Goal: Transaction & Acquisition: Purchase product/service

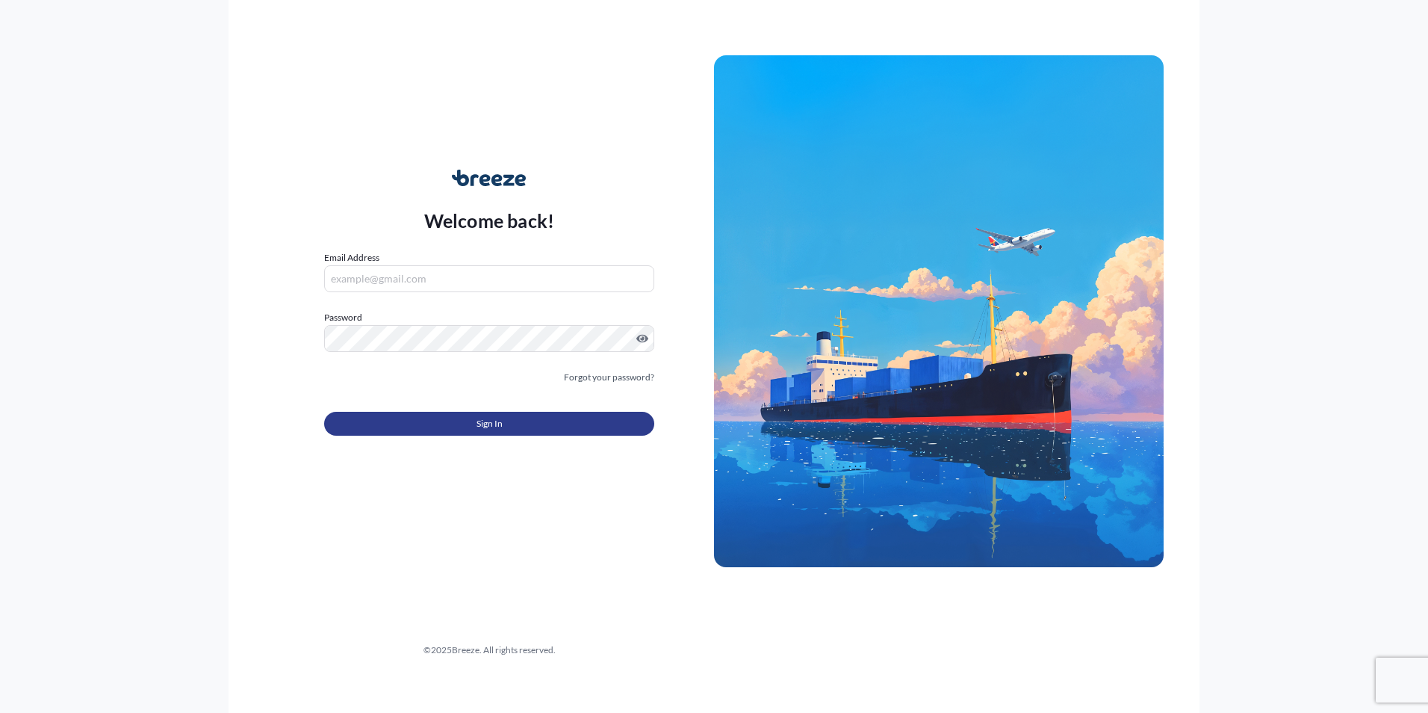
type input "[EMAIL_ADDRESS][DOMAIN_NAME]"
click at [475, 421] on button "Sign In" at bounding box center [489, 424] width 330 height 24
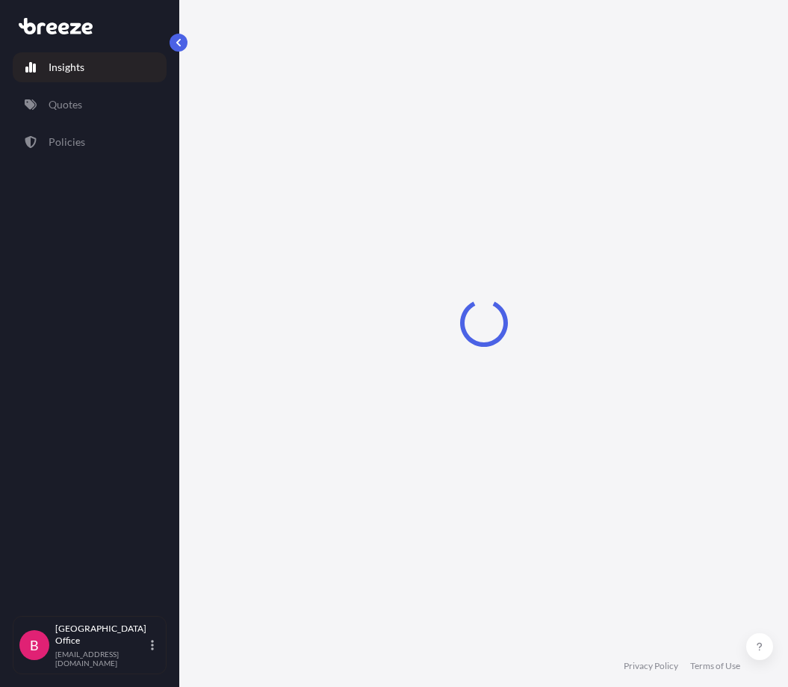
select select "2025"
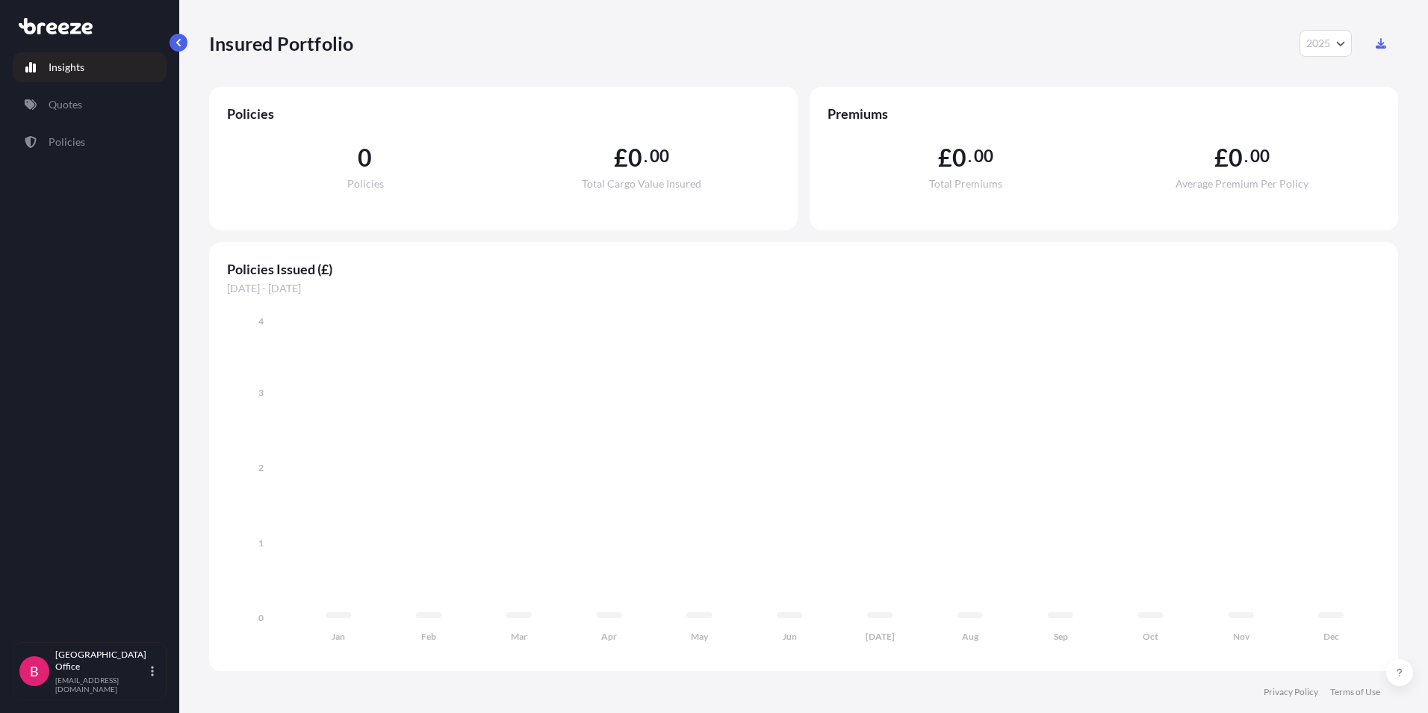
click at [45, 30] on icon at bounding box center [56, 26] width 74 height 16
click at [42, 96] on link "Quotes" at bounding box center [90, 105] width 154 height 30
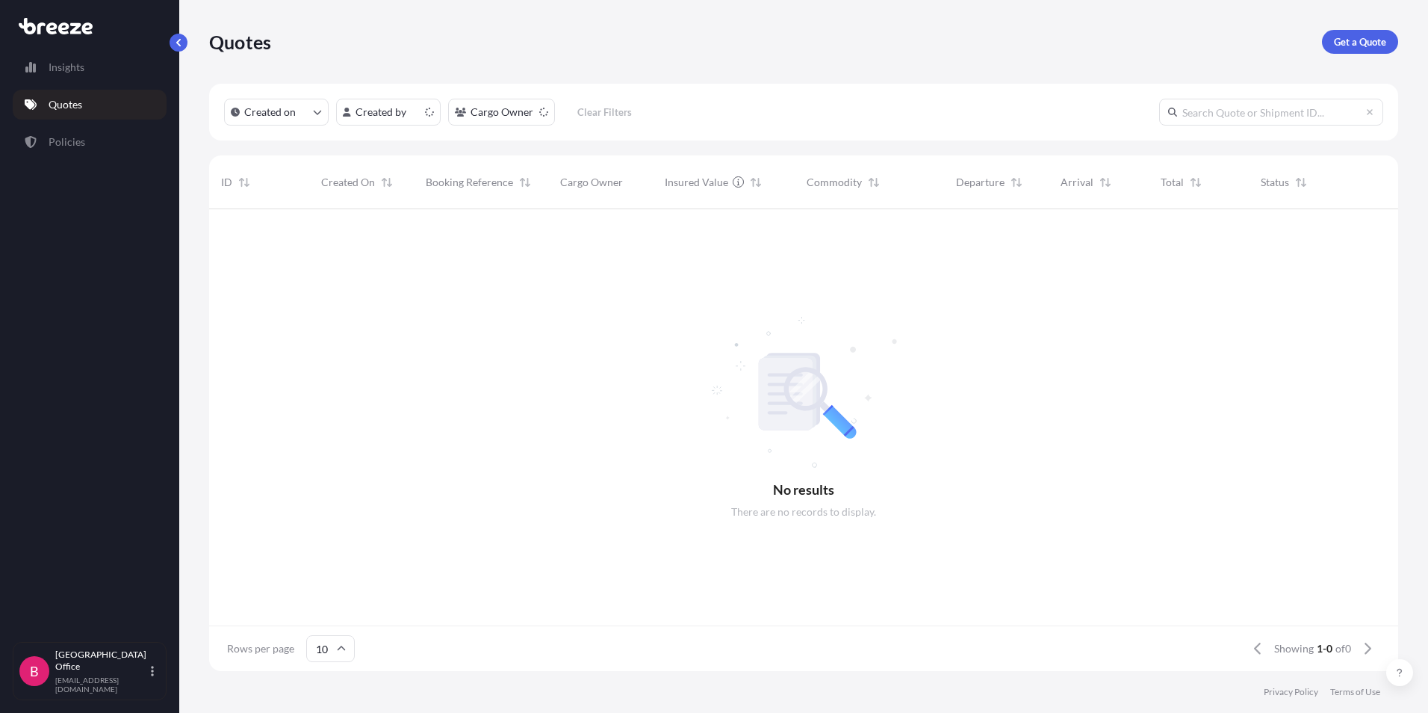
scroll to position [12, 12]
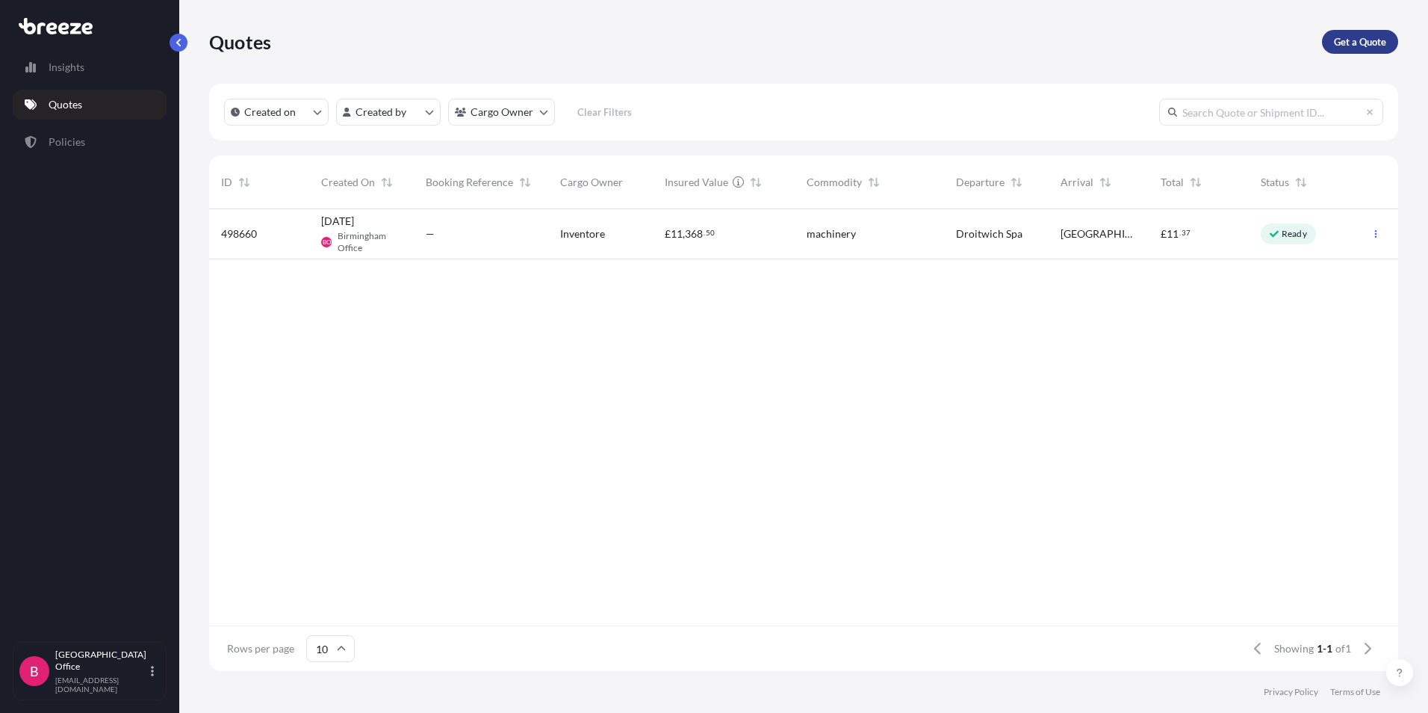
click at [1354, 36] on p "Get a Quote" at bounding box center [1360, 41] width 52 height 15
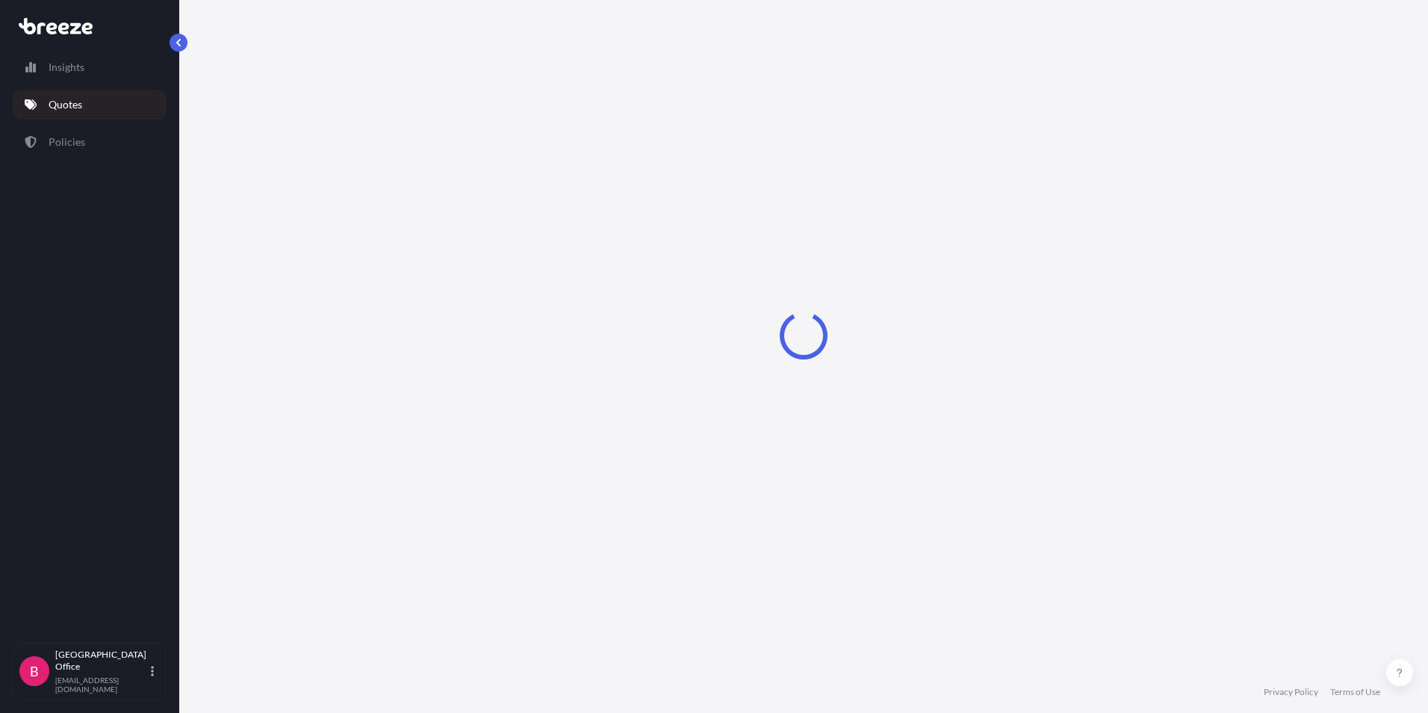
select select "Sea"
select select "1"
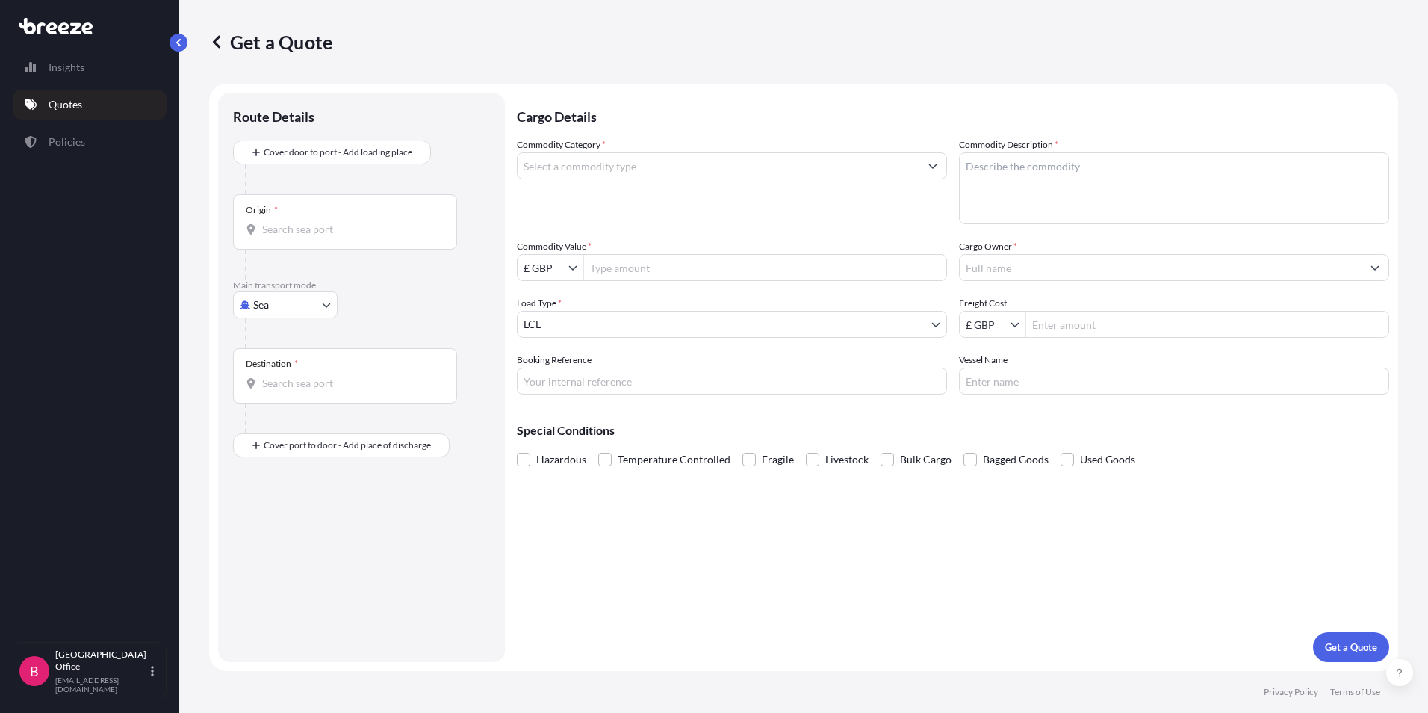
click at [291, 220] on div "Origin *" at bounding box center [345, 221] width 224 height 55
click at [291, 222] on input "Origin *" at bounding box center [350, 229] width 176 height 15
click at [335, 537] on div "Route Details Cover door to port - Add loading place Place of loading Road Road…" at bounding box center [361, 377] width 257 height 539
click at [325, 308] on body "0 options available. Insights Quotes Policies B Birmingham Office [EMAIL_ADDRES…" at bounding box center [714, 356] width 1428 height 713
click at [273, 397] on span "Road" at bounding box center [273, 397] width 24 height 15
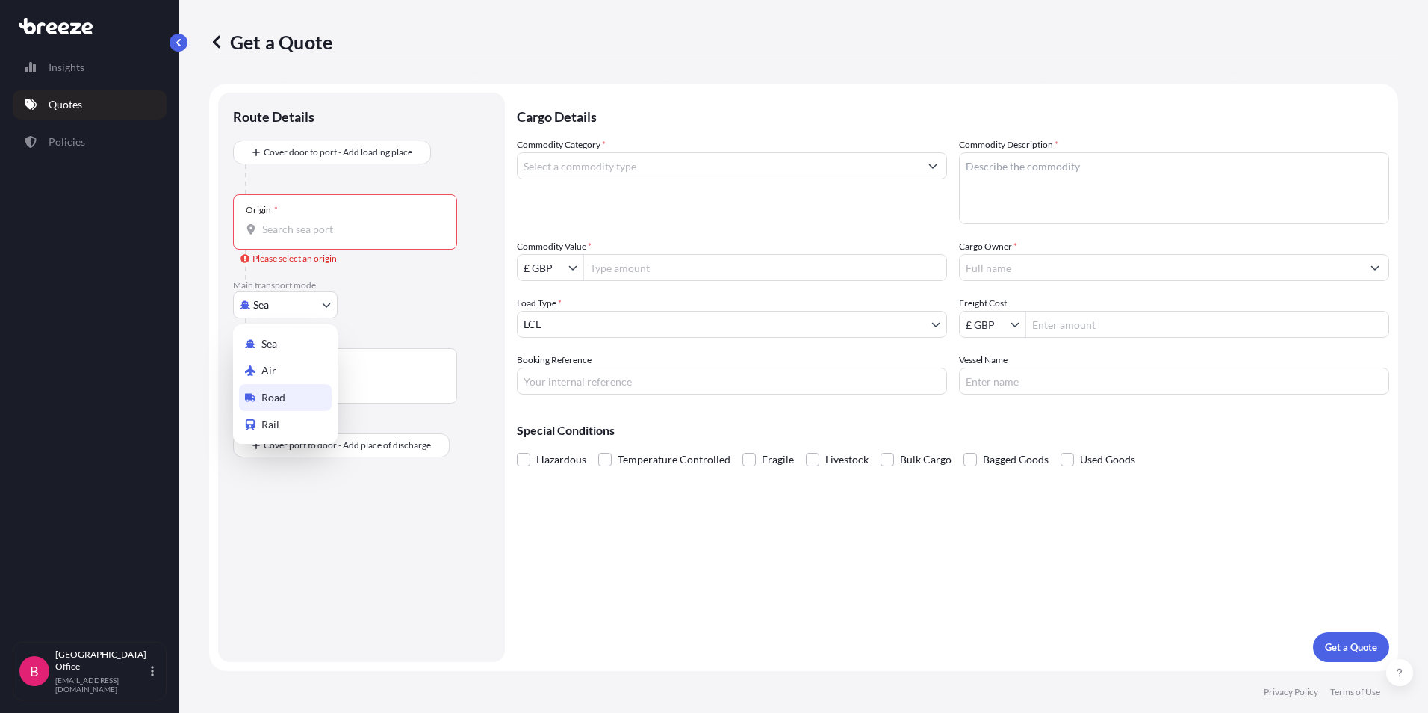
select select "Road"
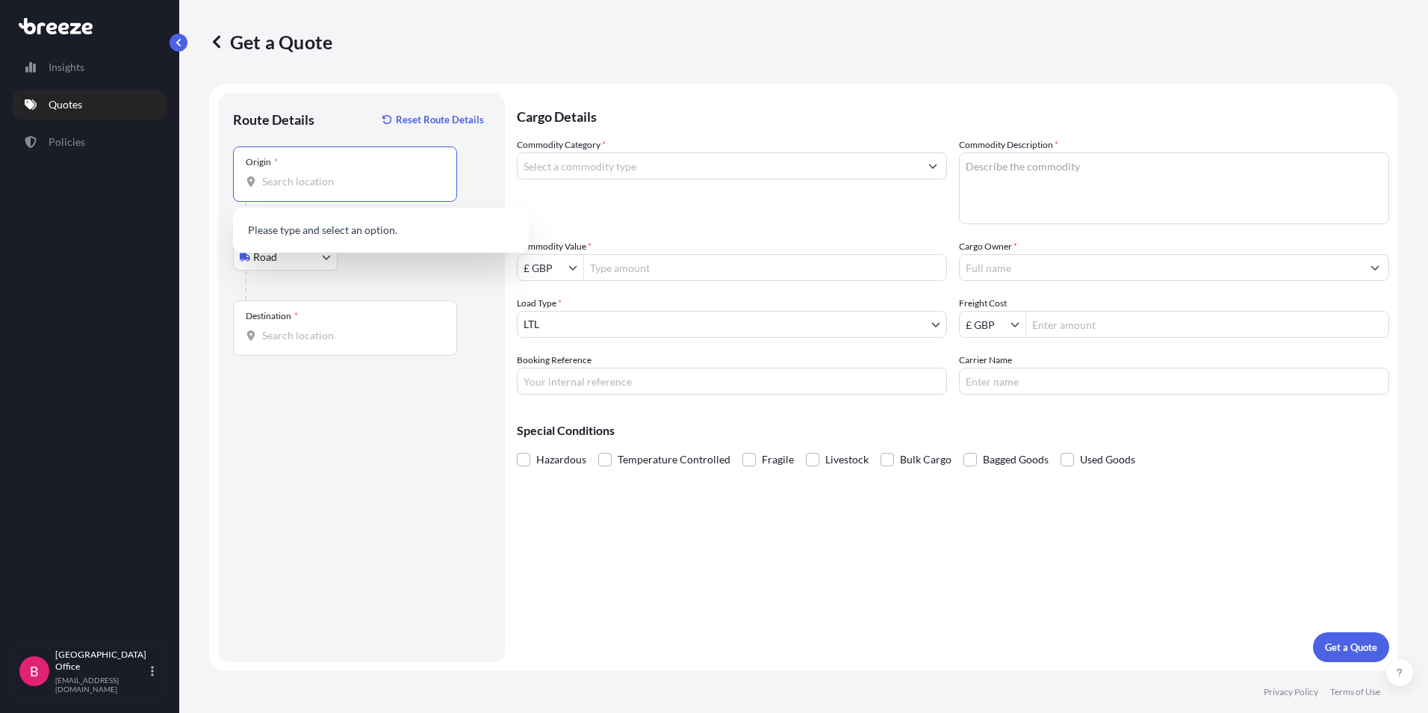
click at [280, 188] on input "Origin *" at bounding box center [350, 181] width 176 height 15
click at [391, 232] on span "05-830 Strzeniówka, [GEOGRAPHIC_DATA]" at bounding box center [386, 231] width 204 height 15
type input "05-830 Strzeniówka, [GEOGRAPHIC_DATA]"
click at [564, 164] on input "Commodity Category *" at bounding box center [719, 165] width 402 height 27
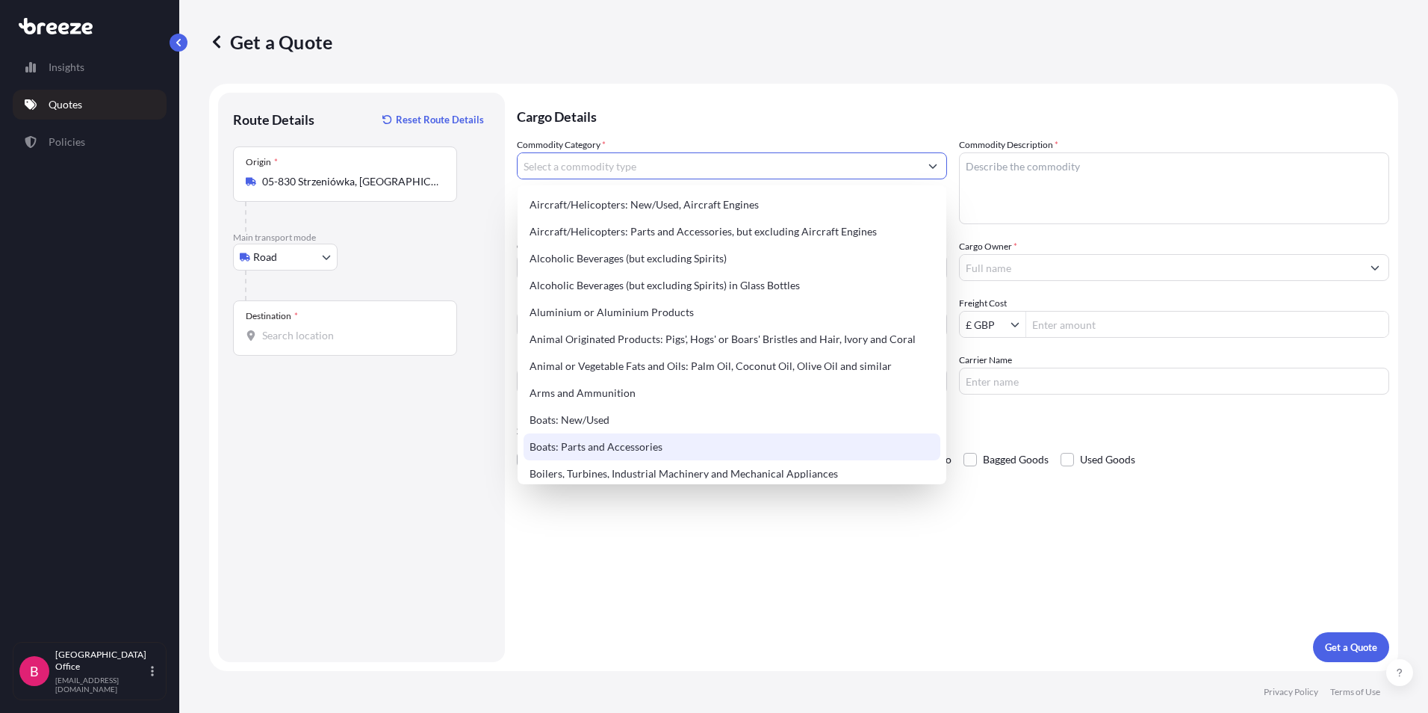
click at [621, 447] on div "Boats: Parts and Accessories" at bounding box center [732, 446] width 417 height 27
type input "Boats: Parts and Accessories"
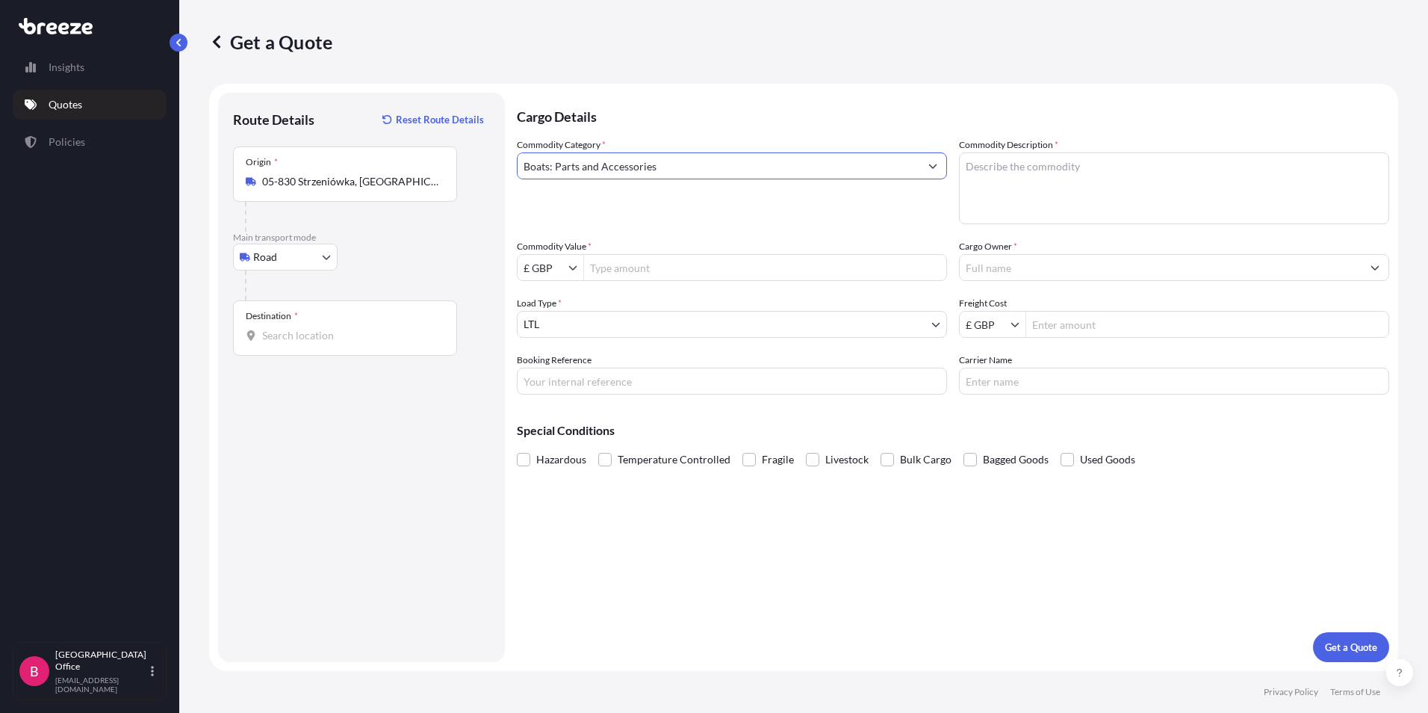
click at [1029, 184] on textarea "Commodity Description *" at bounding box center [1174, 188] width 430 height 72
click at [992, 169] on textarea "Commodity Description *" at bounding box center [1174, 188] width 430 height 72
type textarea "door handles"
click at [668, 267] on input "Commodity Value *" at bounding box center [765, 267] width 362 height 27
click at [574, 271] on icon "Show suggestions" at bounding box center [573, 267] width 9 height 9
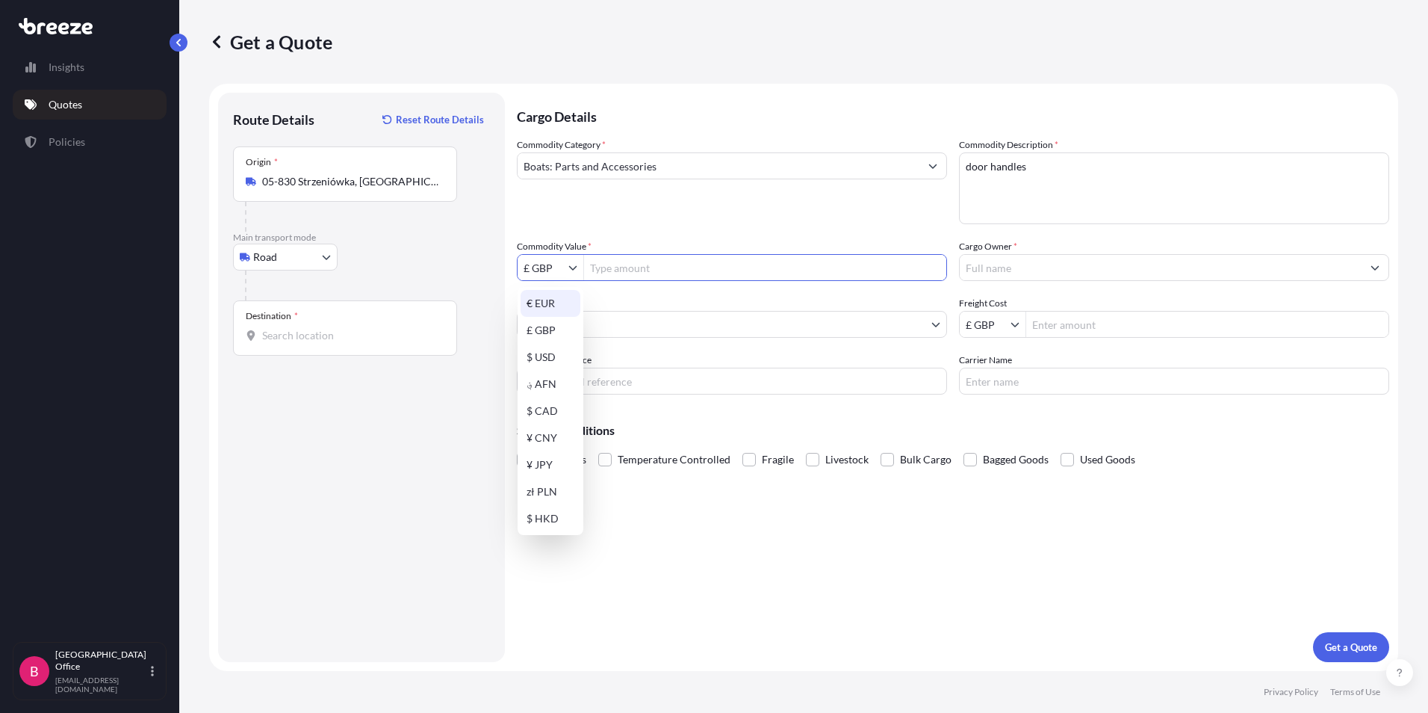
click at [541, 309] on div "€ EUR" at bounding box center [551, 303] width 60 height 27
type input "€ EUR"
click at [642, 270] on input "Commodity Value *" at bounding box center [765, 267] width 362 height 27
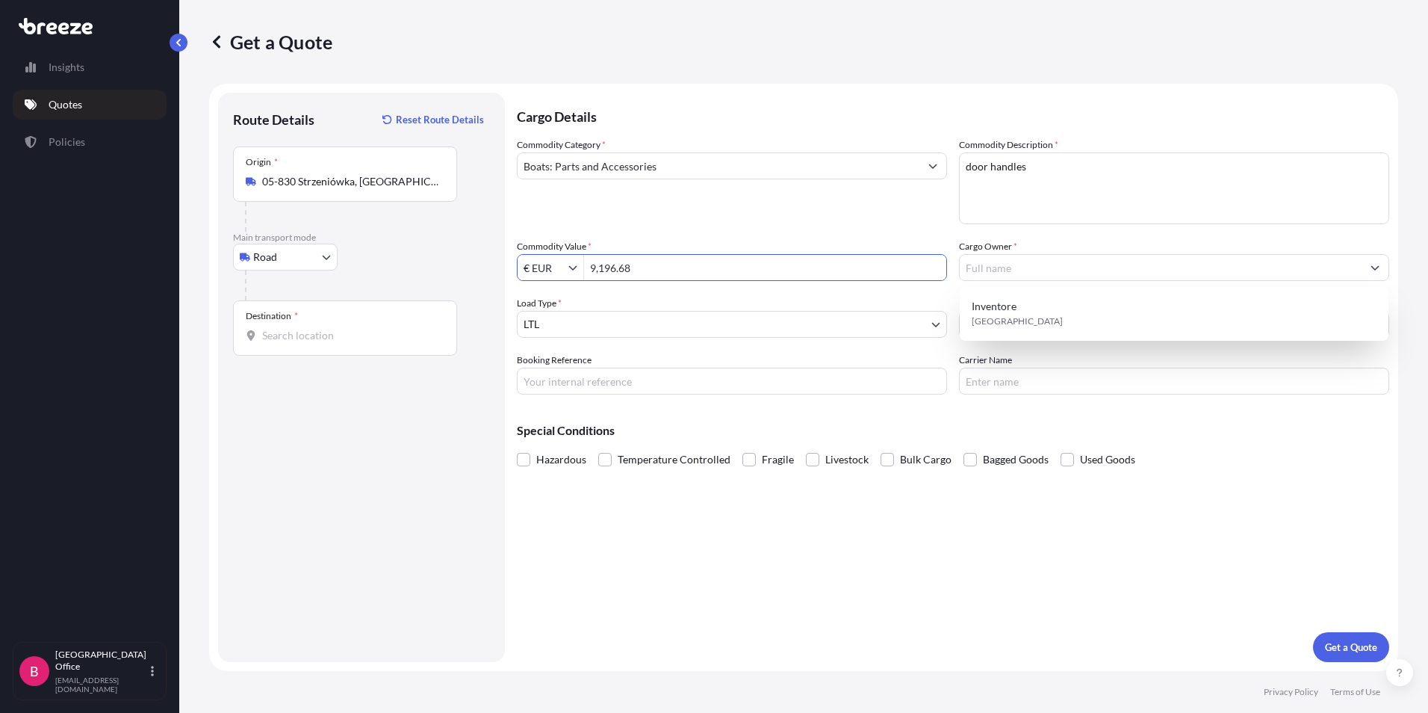
drag, startPoint x: 679, startPoint y: 267, endPoint x: 538, endPoint y: 268, distance: 141.2
click at [538, 268] on div "€ EUR 9,196.68" at bounding box center [732, 267] width 430 height 27
type input "10,000"
click at [320, 341] on input "Destination *" at bounding box center [350, 335] width 176 height 15
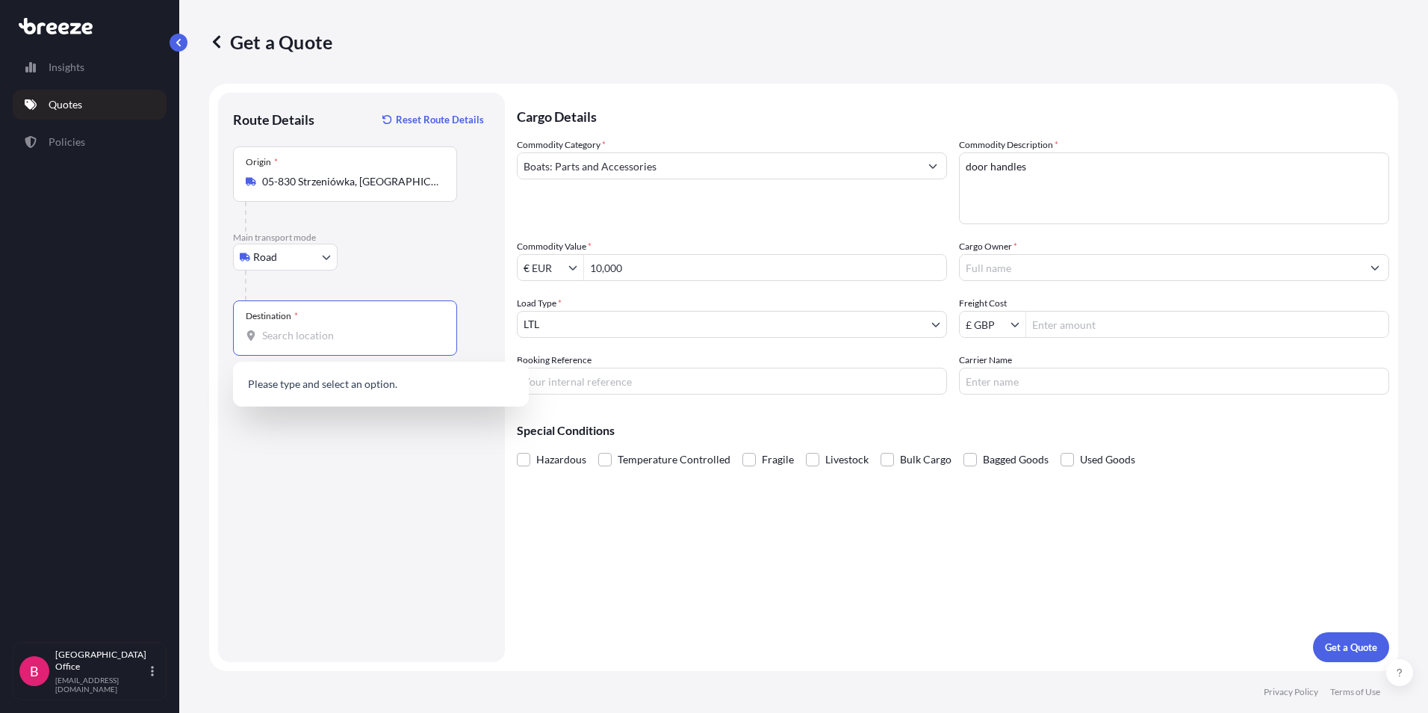
paste input "Droitwich WR9 0NR"
click at [318, 382] on span "[STREET_ADDRESS]" at bounding box center [400, 389] width 233 height 30
type input "[STREET_ADDRESS]"
click at [557, 381] on input "Booking Reference" at bounding box center [732, 381] width 430 height 27
click at [539, 383] on input "wri25003057" at bounding box center [732, 381] width 430 height 27
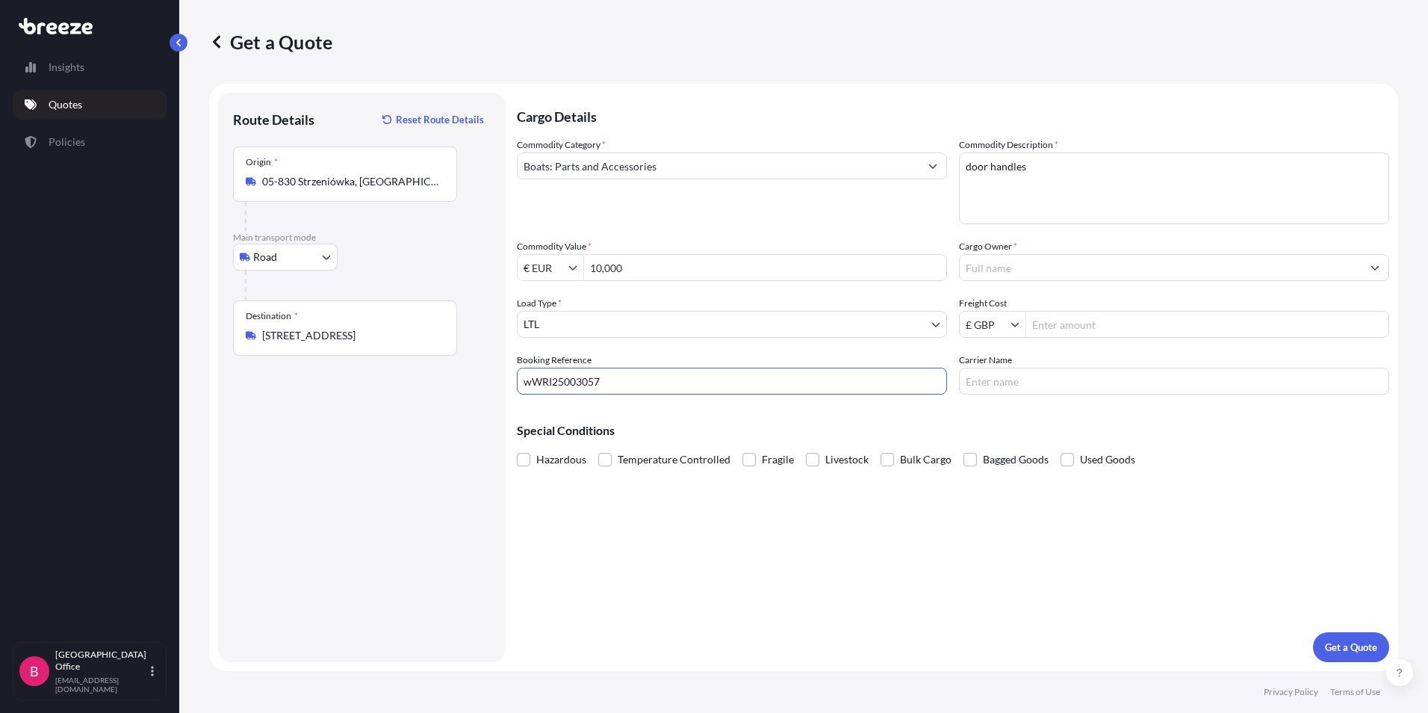
click at [533, 385] on input "wWRI25003057" at bounding box center [732, 381] width 430 height 27
click at [630, 388] on input "WRI25003057" at bounding box center [732, 381] width 430 height 27
type input "WRI25003057"
click at [989, 379] on input "Carrier Name" at bounding box center [1174, 381] width 430 height 27
click at [993, 268] on input "Cargo Owner *" at bounding box center [1161, 267] width 402 height 27
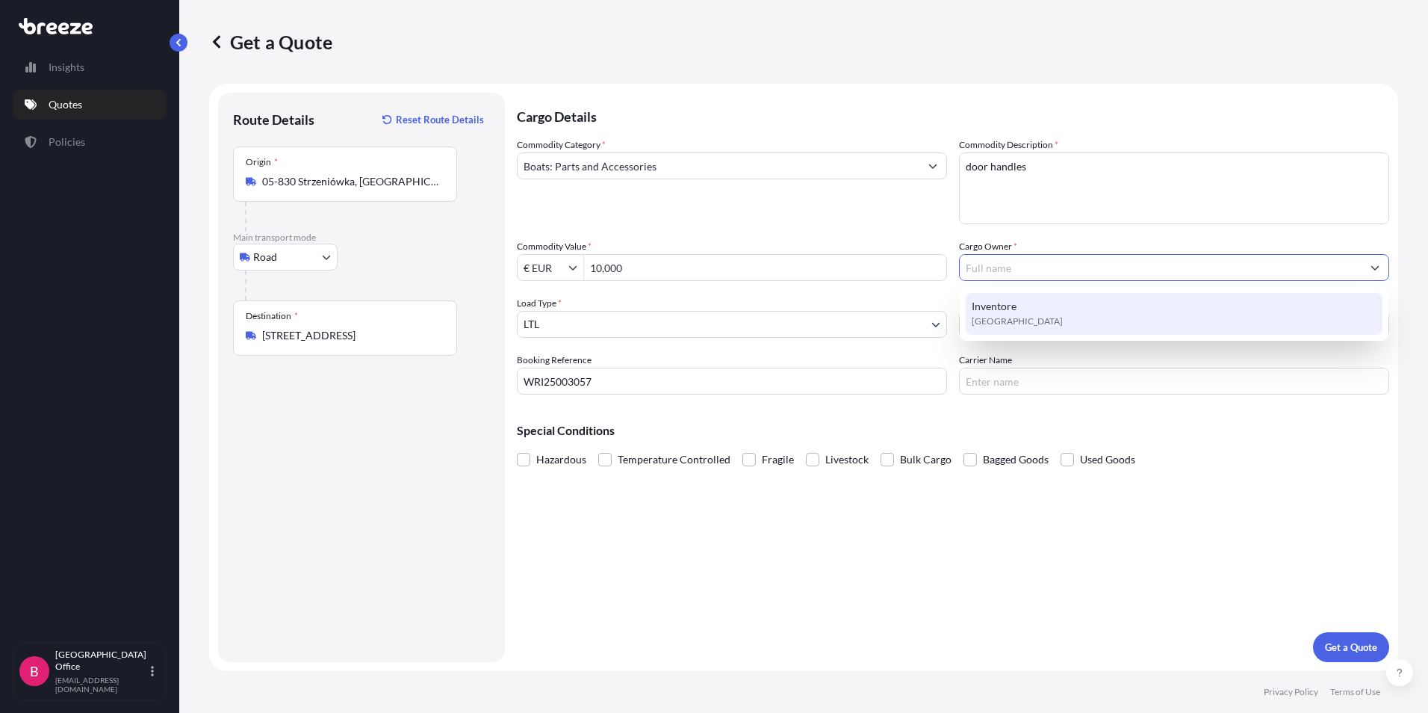
click at [997, 320] on span "[GEOGRAPHIC_DATA]" at bounding box center [1017, 321] width 91 height 15
type input "Inventore"
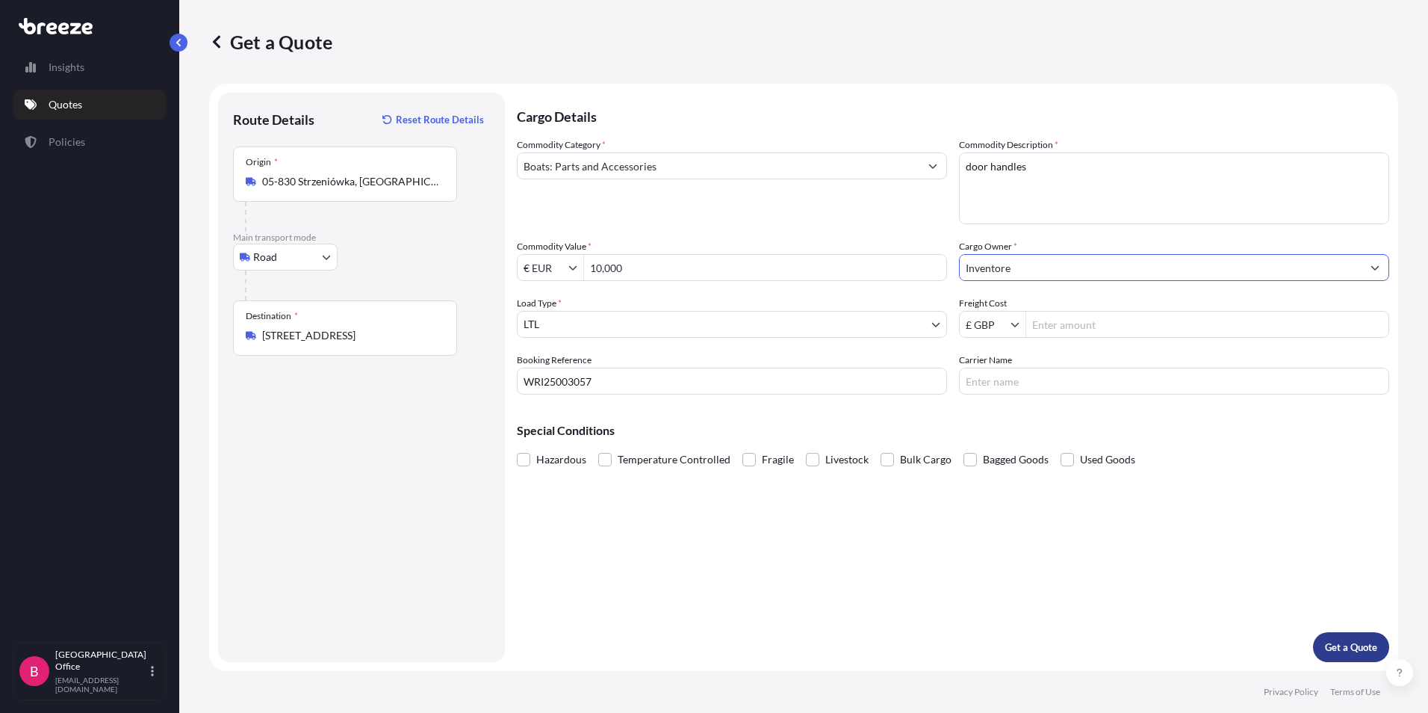
click at [1353, 645] on p "Get a Quote" at bounding box center [1351, 646] width 52 height 15
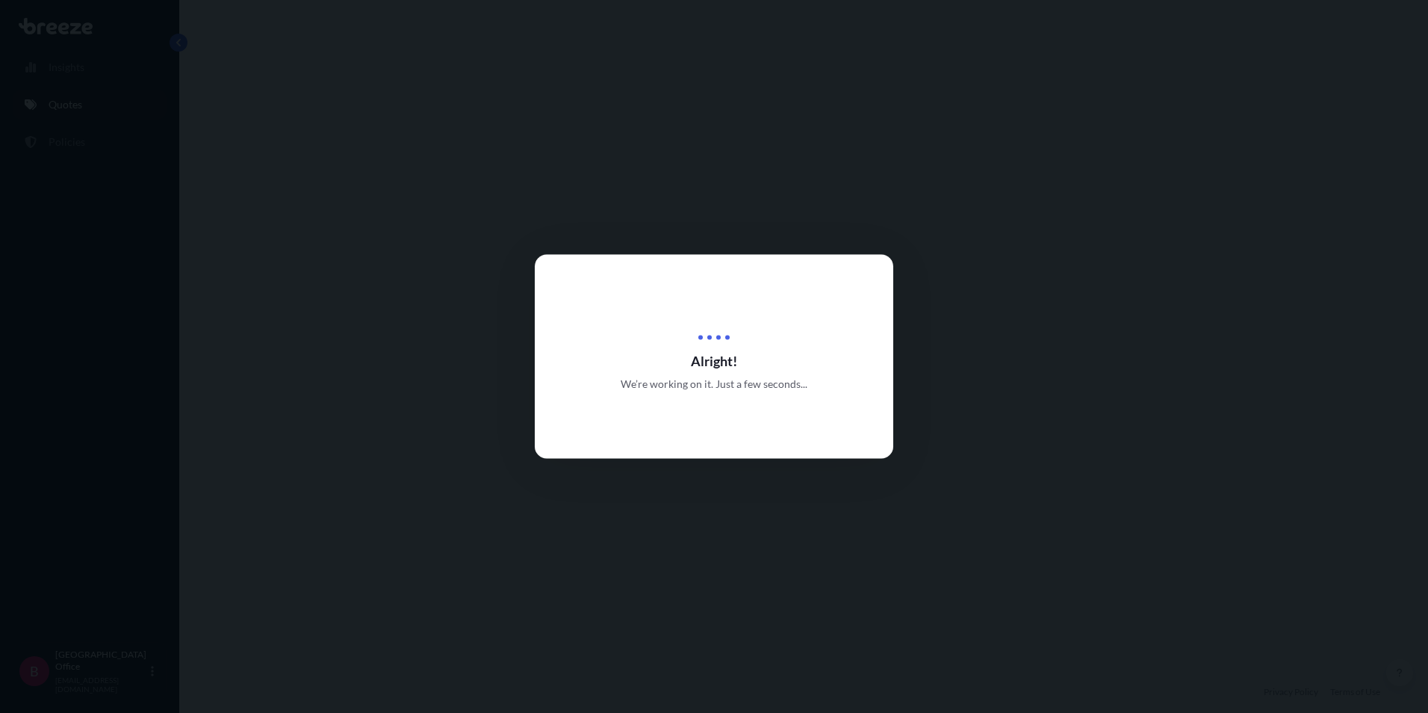
select select "Road"
select select "1"
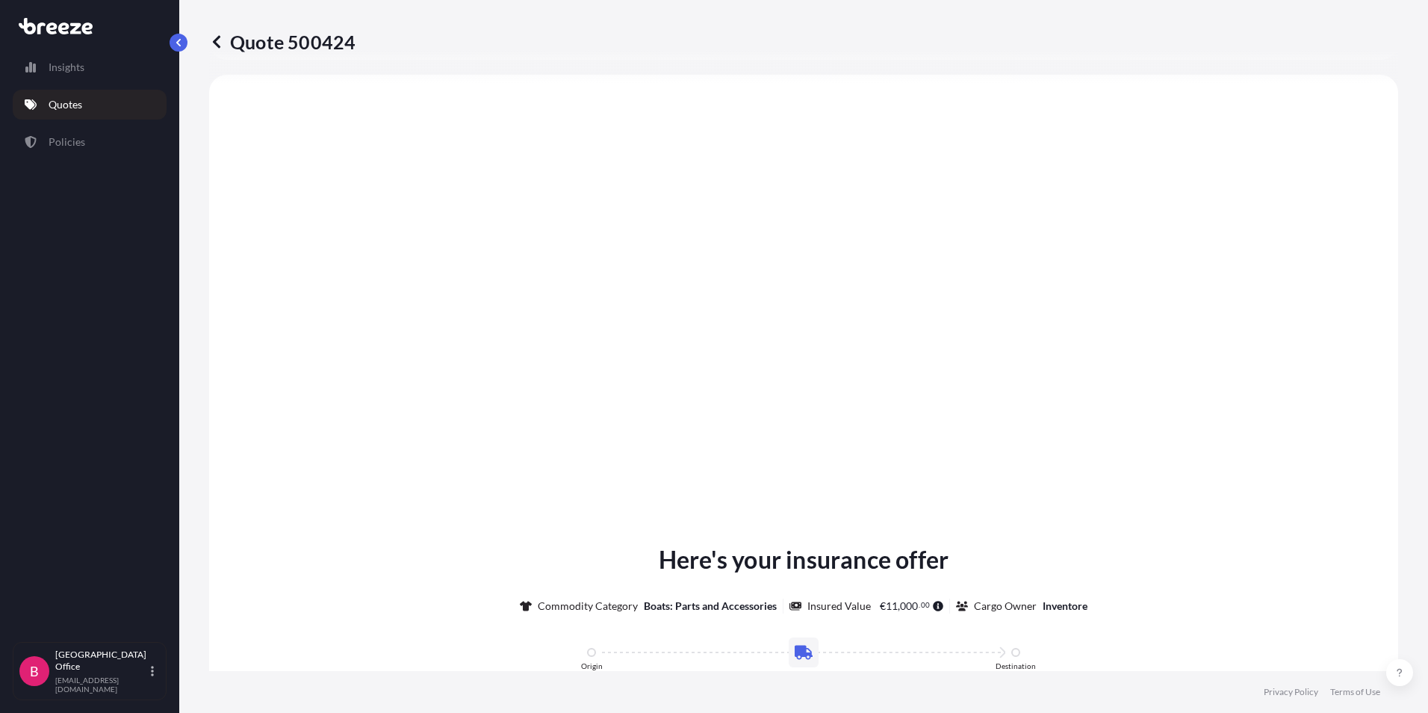
scroll to position [1644, 0]
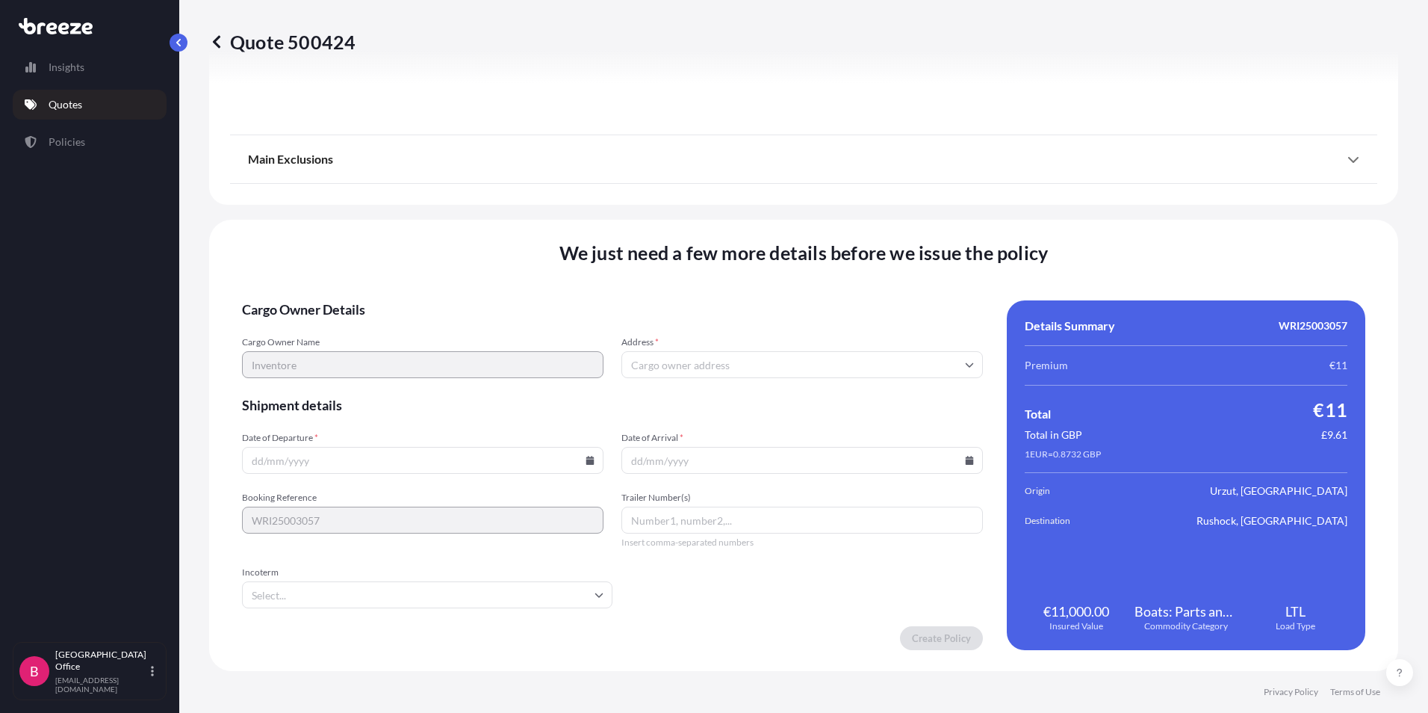
click at [288, 456] on input "Date of Departure *" at bounding box center [423, 460] width 362 height 27
click at [272, 464] on input "Date of Departure *" at bounding box center [423, 460] width 362 height 27
click at [586, 462] on icon at bounding box center [590, 460] width 8 height 9
click at [422, 269] on button "2" at bounding box center [421, 270] width 24 height 24
type input "[DATE]"
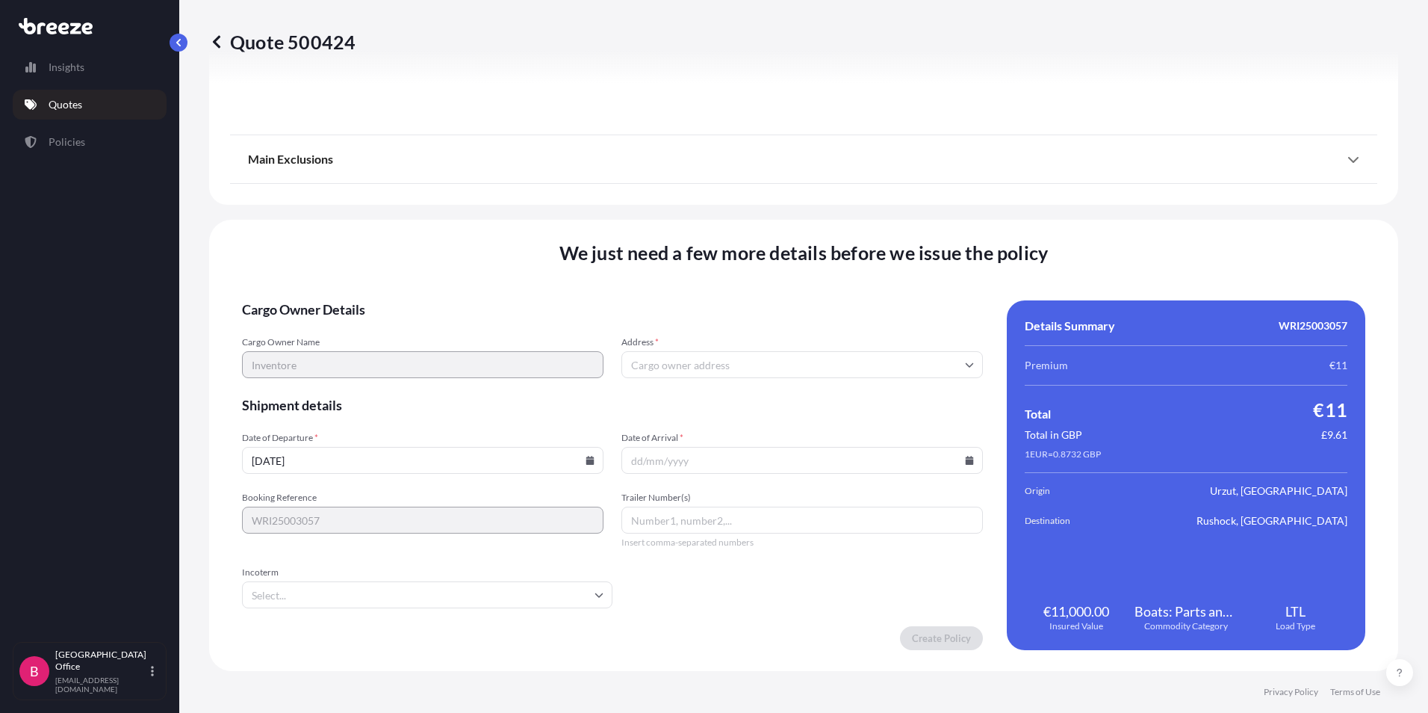
click at [672, 457] on input "Date of Arrival *" at bounding box center [803, 460] width 362 height 27
click at [966, 462] on icon at bounding box center [970, 460] width 8 height 9
click at [837, 356] on button "24" at bounding box center [832, 356] width 24 height 24
type input "[DATE]"
click at [672, 528] on input "Trailer Number(s)" at bounding box center [803, 520] width 362 height 27
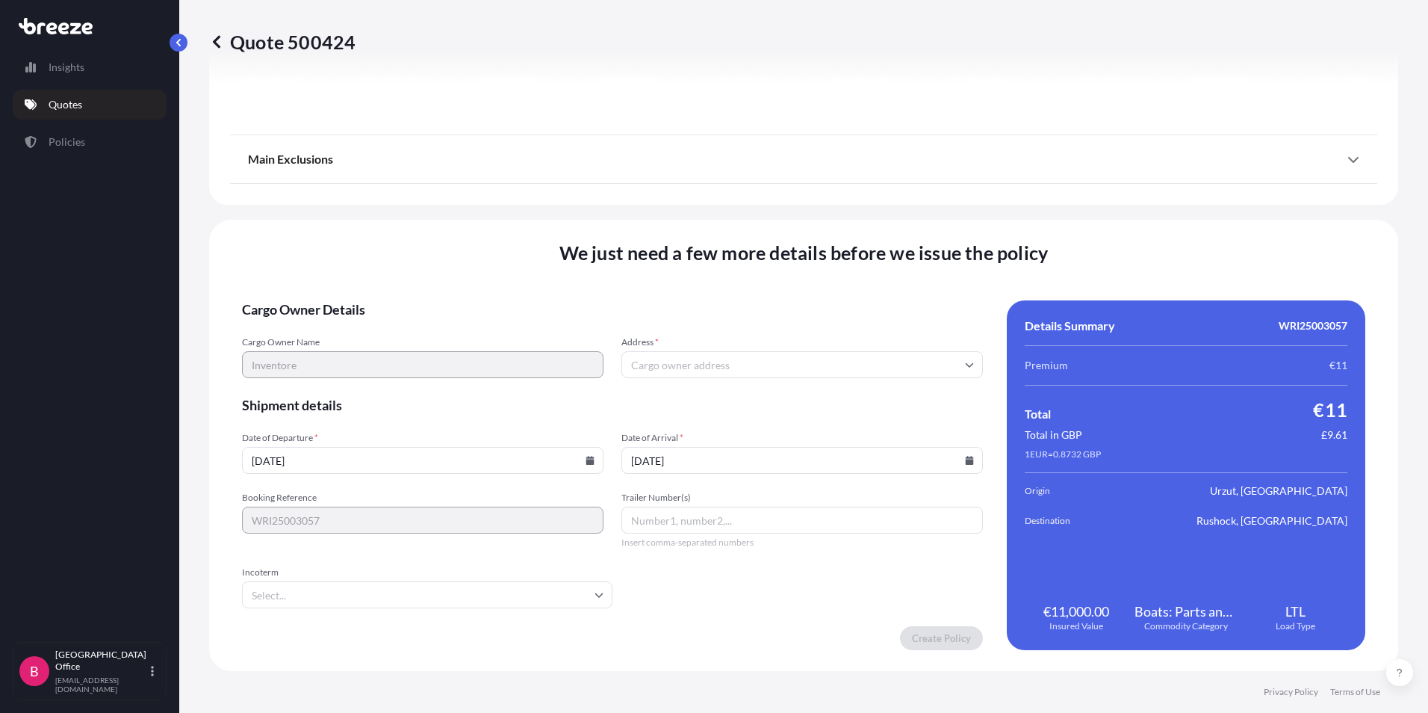
click at [778, 598] on form "Cargo Owner Details Cargo Owner Name Inventore Address * Shipment details Date …" at bounding box center [612, 475] width 741 height 350
click at [590, 597] on input "Incoterm" at bounding box center [427, 594] width 371 height 27
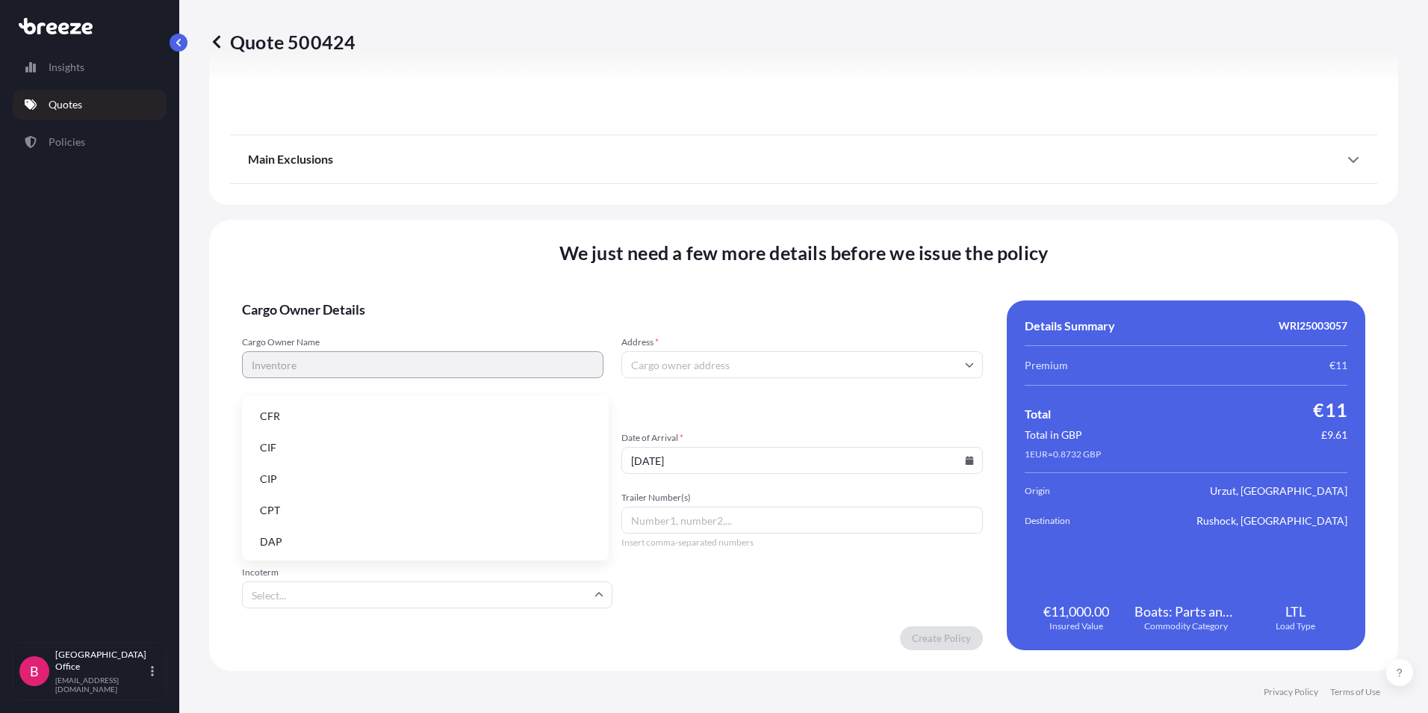
click at [283, 447] on li "CIF" at bounding box center [425, 447] width 355 height 28
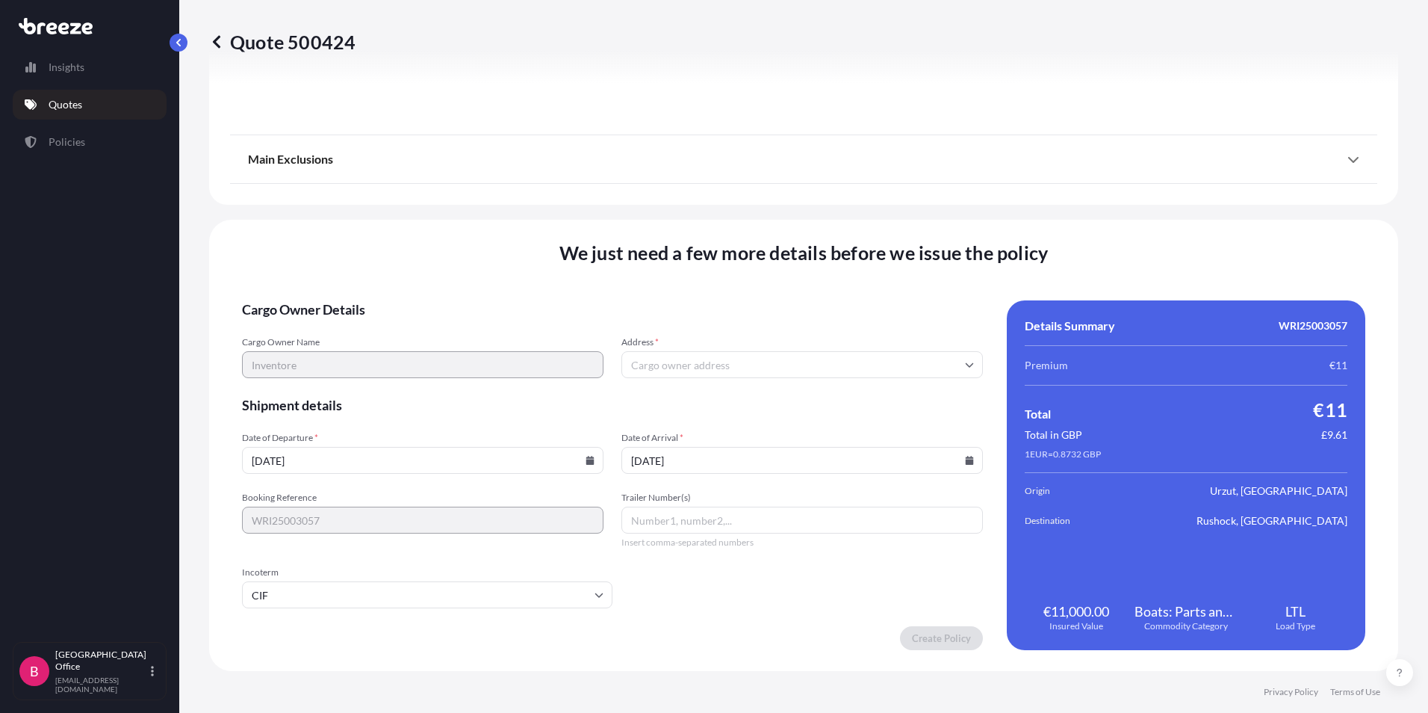
click at [457, 621] on form "Cargo Owner Details Cargo Owner Name Inventore Address * Shipment details Date …" at bounding box center [612, 475] width 741 height 350
click at [663, 522] on input "Trailer Number(s)" at bounding box center [803, 520] width 362 height 27
click at [687, 369] on input "Address *" at bounding box center [803, 364] width 362 height 27
click at [451, 645] on div "Create Policy" at bounding box center [612, 638] width 741 height 24
click at [740, 368] on input "Address *" at bounding box center [803, 364] width 362 height 27
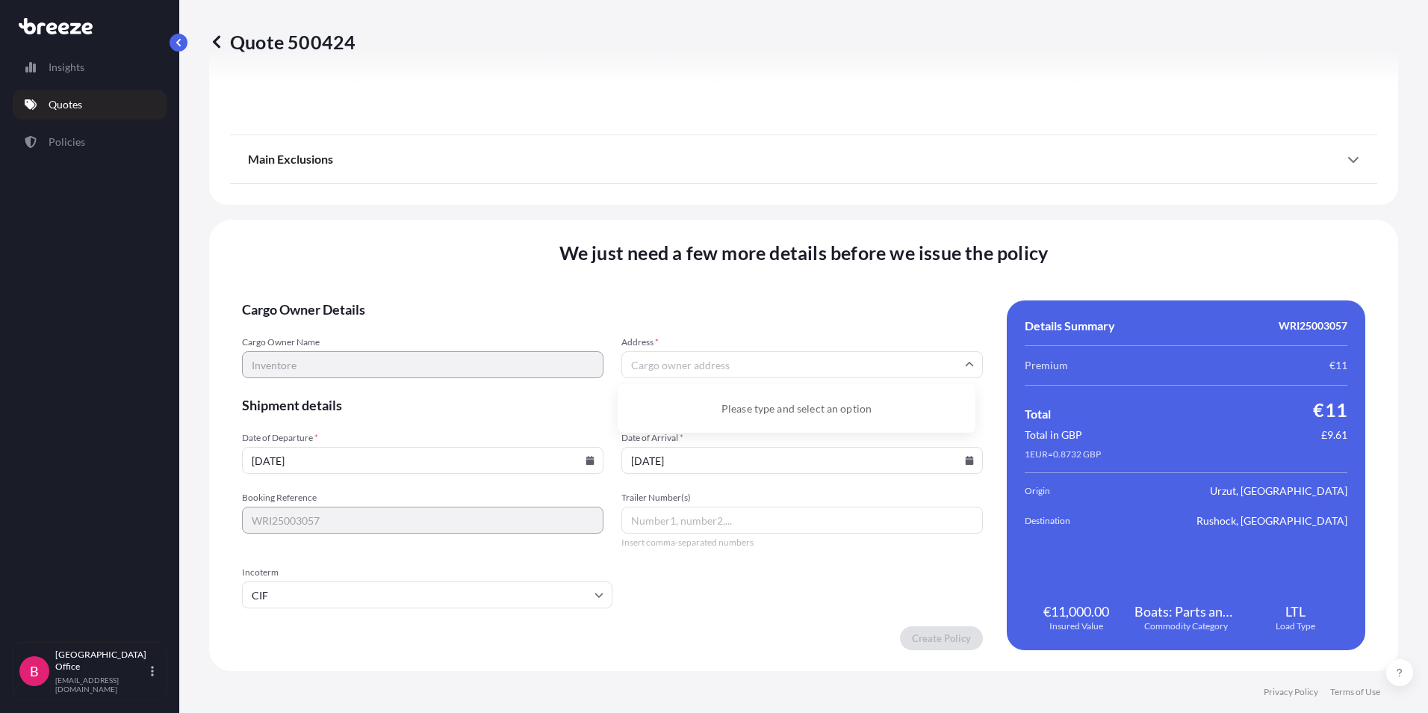
paste input "KLM Storage Ltd (on behalf of Inventor-e Ltd"
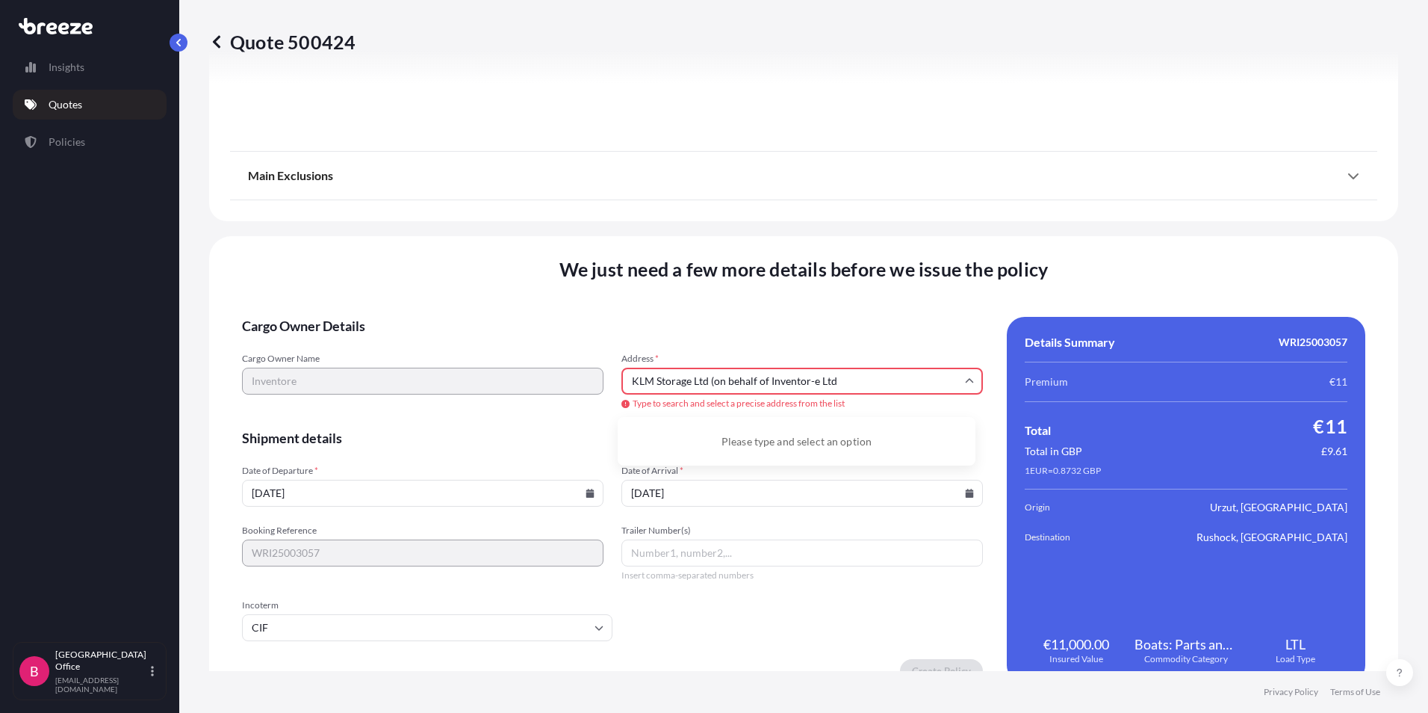
click at [838, 380] on input "KLM Storage Ltd (on behalf of Inventor-e Ltd" at bounding box center [803, 381] width 362 height 27
click at [771, 629] on form "Cargo Owner Details Cargo Owner Name Inventore Address * KLM Storage Ltd Type t…" at bounding box center [612, 500] width 741 height 366
click at [730, 379] on input "KLM Storage Ltd" at bounding box center [803, 381] width 362 height 27
click at [698, 389] on input "KLM Storage Ltd" at bounding box center [803, 381] width 362 height 27
click at [497, 377] on div "Cargo Owner Name Inventore Address * KLM Storage Ltd Type to search and select …" at bounding box center [612, 382] width 741 height 58
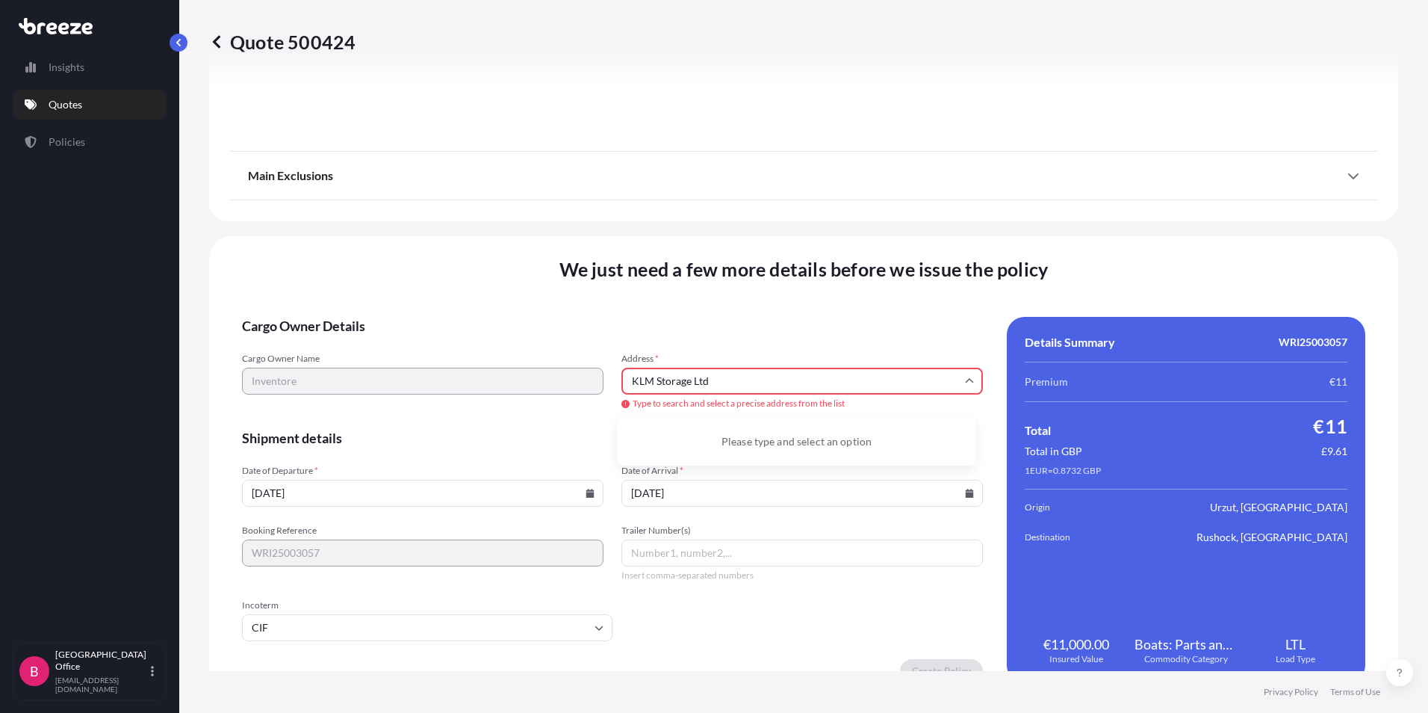
paste input "B90 8AJ"
click at [694, 437] on li "[PERSON_NAME][STREET_ADDRESS]" at bounding box center [797, 437] width 346 height 28
type input "[PERSON_NAME][STREET_ADDRESS]"
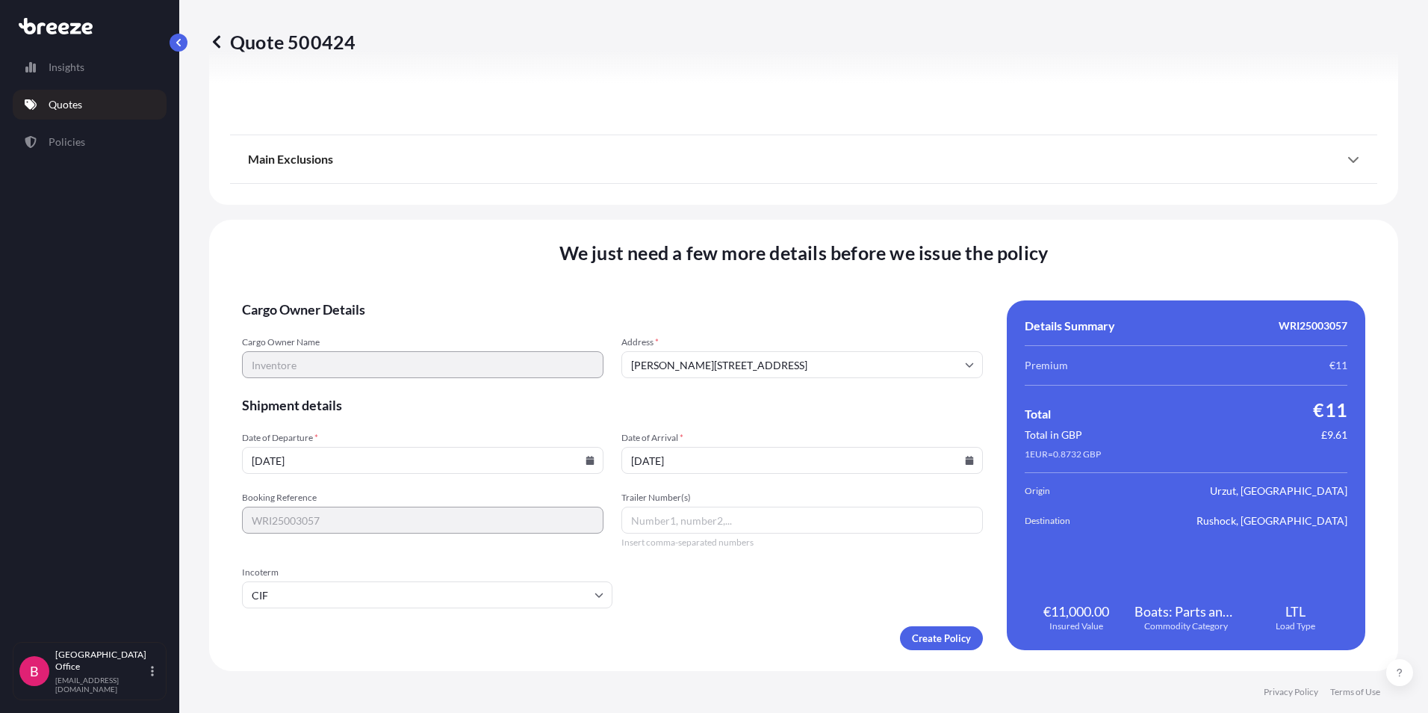
click at [691, 467] on input "[DATE]" at bounding box center [803, 460] width 362 height 27
click at [966, 462] on icon at bounding box center [970, 460] width 8 height 9
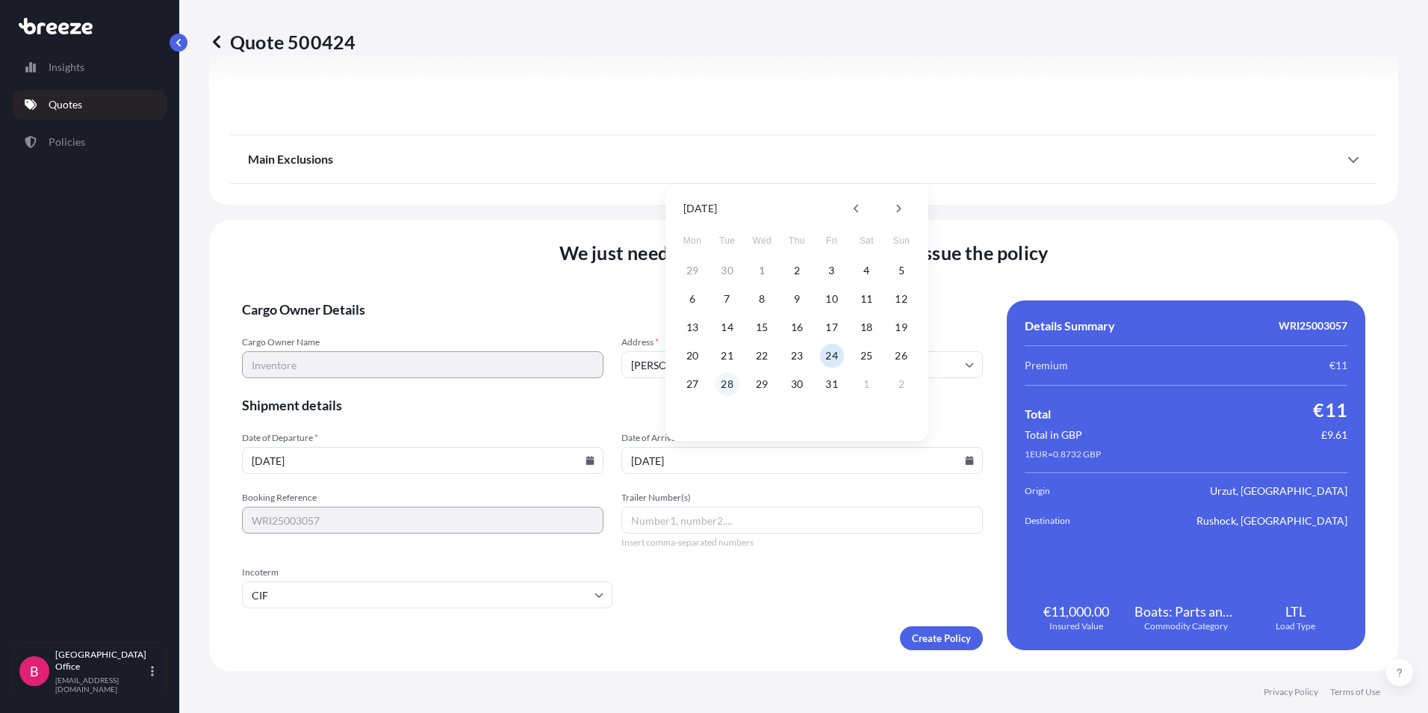
click at [725, 385] on button "28" at bounding box center [728, 384] width 24 height 24
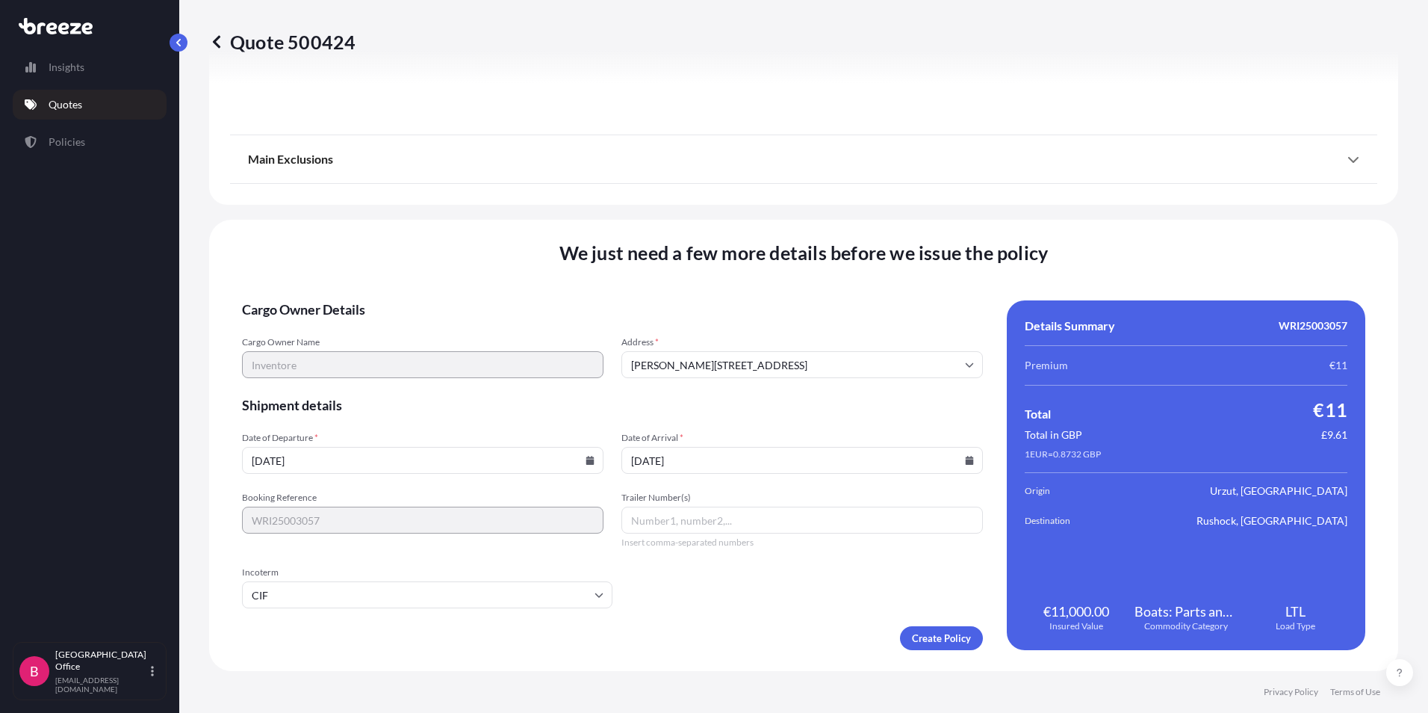
type input "[DATE]"
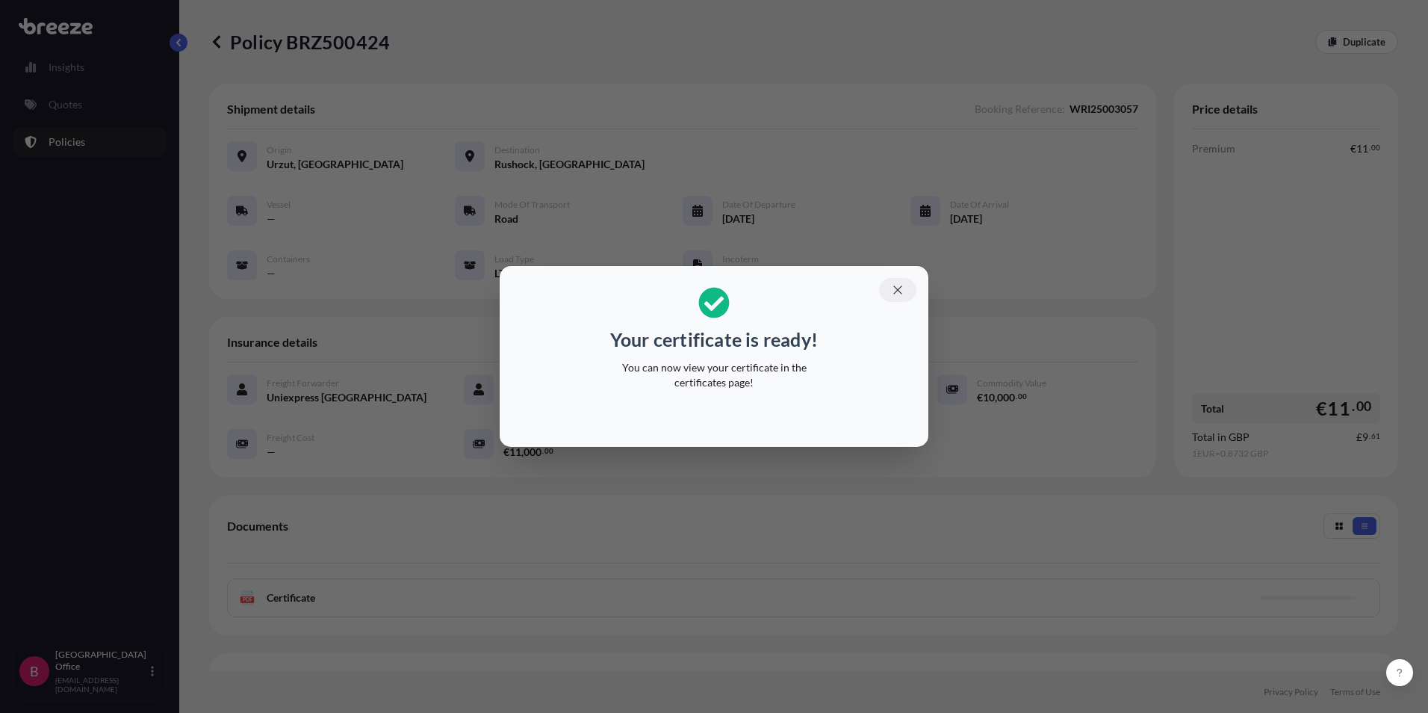
click at [896, 290] on icon "button" at bounding box center [897, 289] width 13 height 13
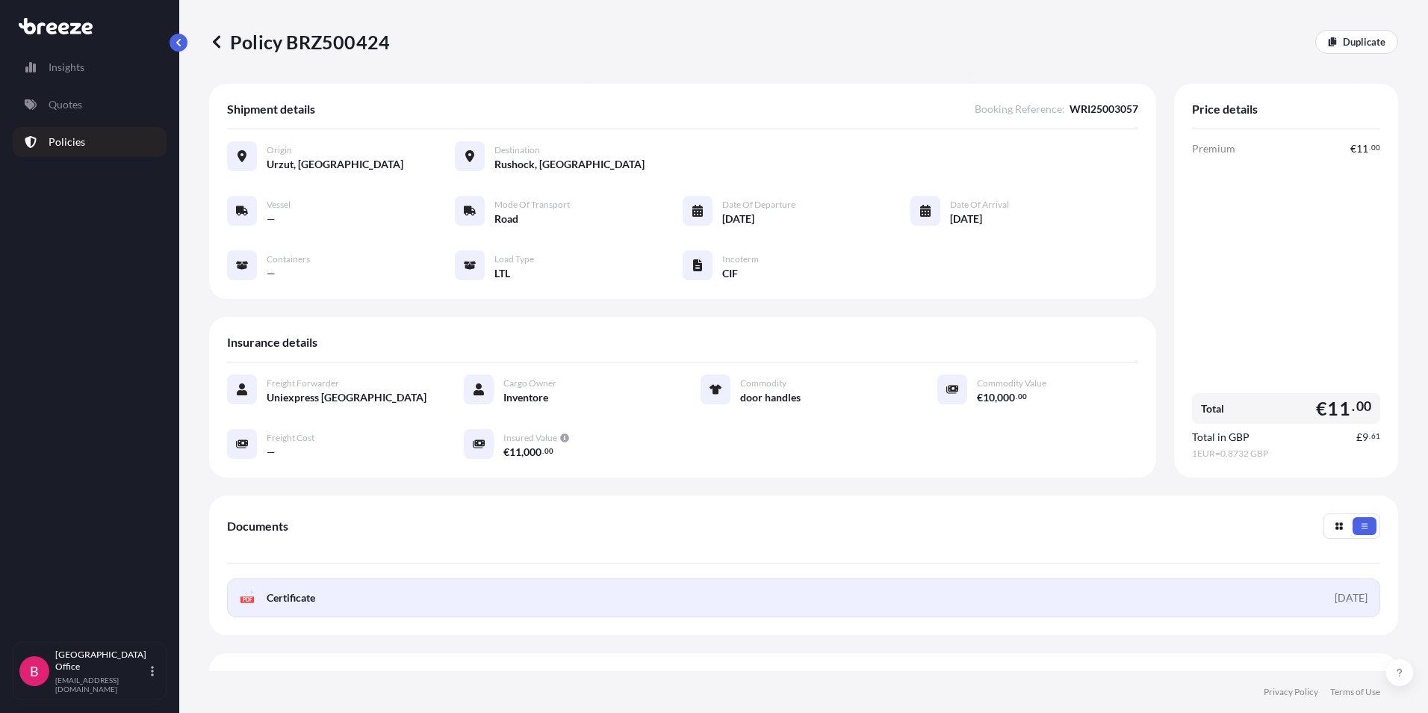
scroll to position [30, 0]
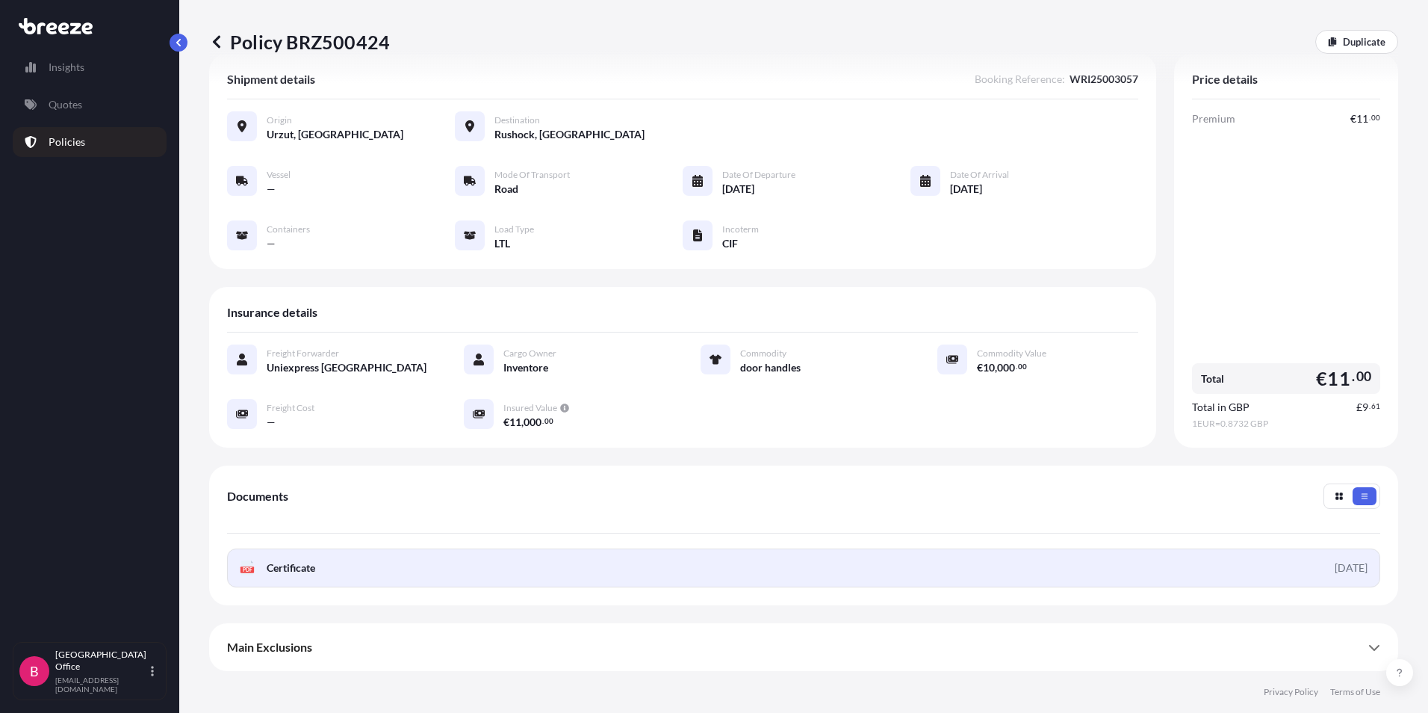
click at [279, 565] on span "Certificate" at bounding box center [291, 567] width 49 height 15
